Goal: Task Accomplishment & Management: Manage account settings

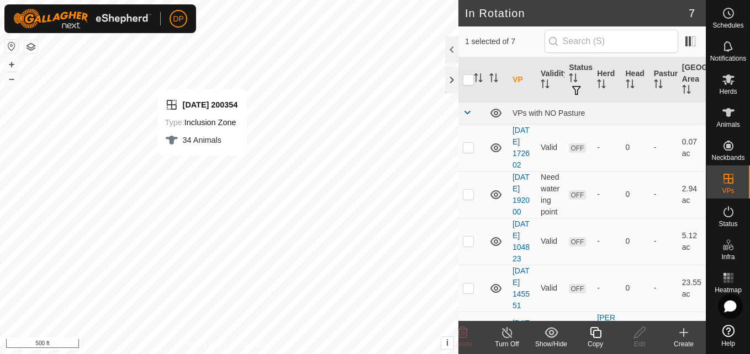
checkbox input "false"
click at [452, 77] on div at bounding box center [451, 80] width 13 height 26
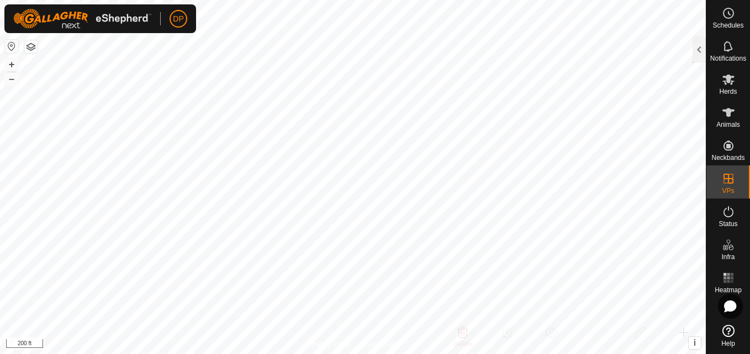
drag, startPoint x: 452, startPoint y: 77, endPoint x: -2, endPoint y: 234, distance: 480.6
click at [0, 234] on html "DP Schedules Notifications Herds Animals Neckbands VPs Status Infra Heatmap Hel…" at bounding box center [375, 177] width 750 height 354
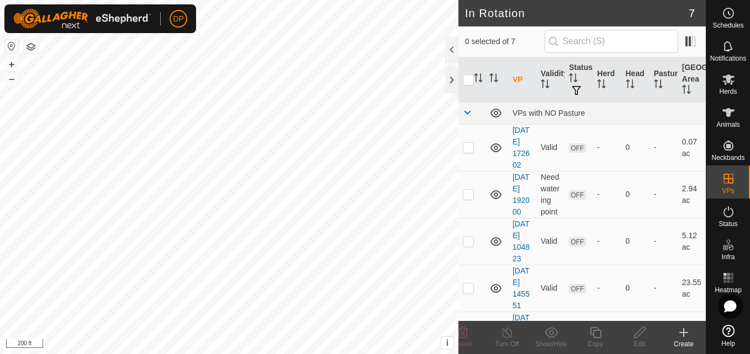
checkbox input "true"
checkbox input "false"
checkbox input "true"
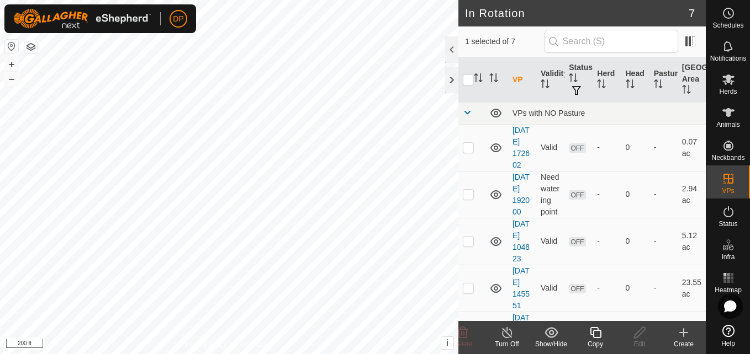
checkbox input "true"
checkbox input "false"
click at [485, 286] on div "In Rotation 7 0 selected of 7 VP Validity Status Herd Head Pasture Grazing Area…" at bounding box center [353, 177] width 706 height 354
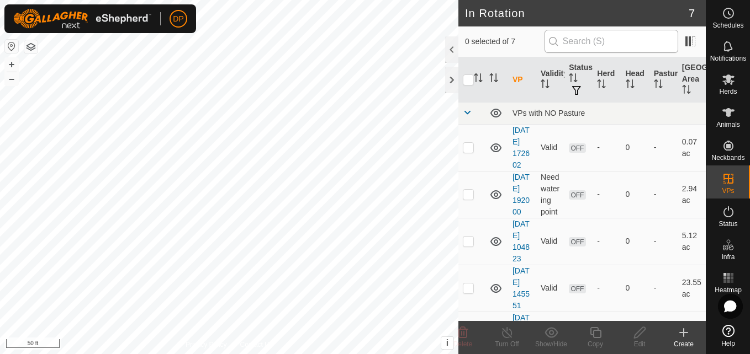
click at [551, 36] on div "In Rotation 7 0 selected of 7 VP Validity Status Herd Head Pasture Grazing Area…" at bounding box center [353, 177] width 706 height 354
click at [478, 354] on html "DP Schedules Notifications Herds Animals Neckbands VPs Status Infra Heatmap Hel…" at bounding box center [375, 177] width 750 height 354
checkbox input "false"
checkbox input "true"
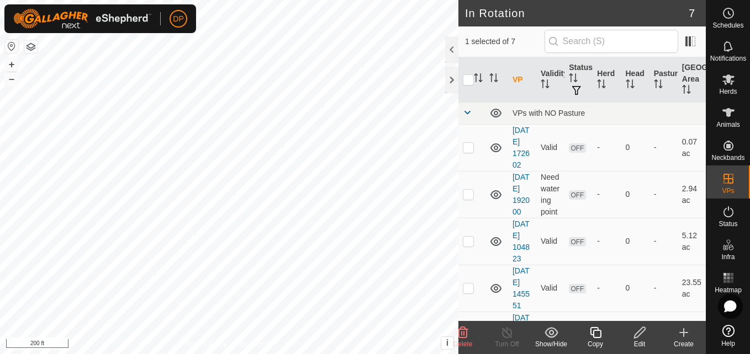
checkbox input "false"
checkbox input "true"
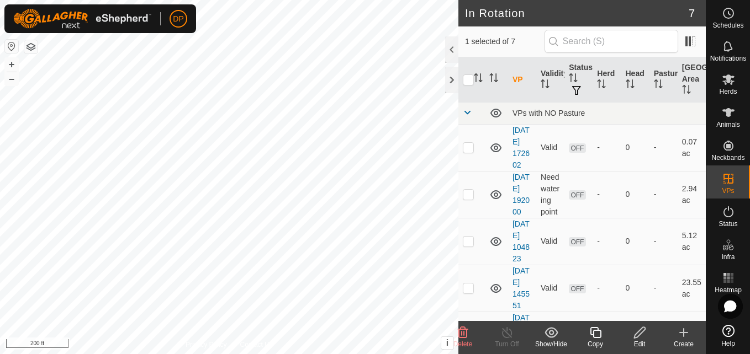
checkbox input "false"
